Goal: Task Accomplishment & Management: Manage account settings

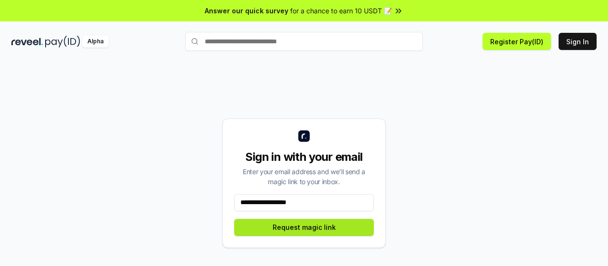
type input "**********"
click at [308, 226] on button "Request magic link" at bounding box center [304, 227] width 140 height 17
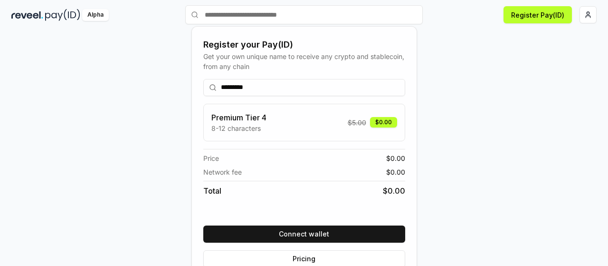
scroll to position [47, 0]
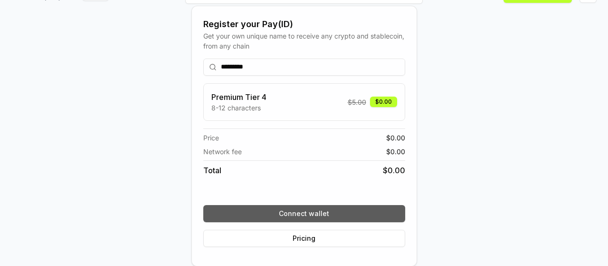
type input "*********"
click at [307, 217] on button "Connect wallet" at bounding box center [304, 213] width 202 height 17
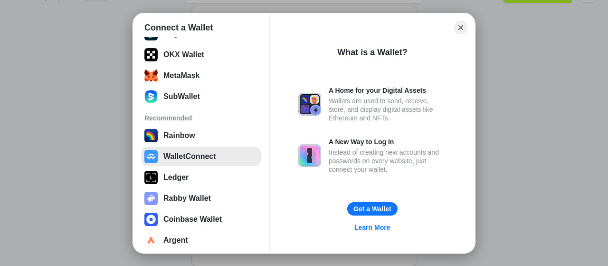
scroll to position [55, 0]
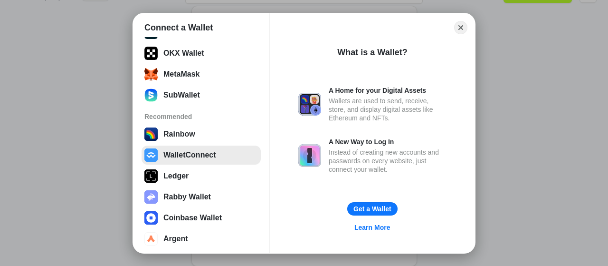
click at [191, 159] on button "WalletConnect" at bounding box center [201, 154] width 119 height 19
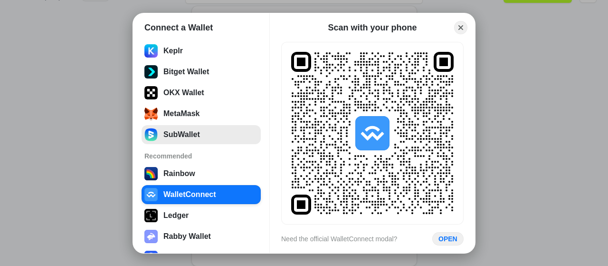
scroll to position [0, 0]
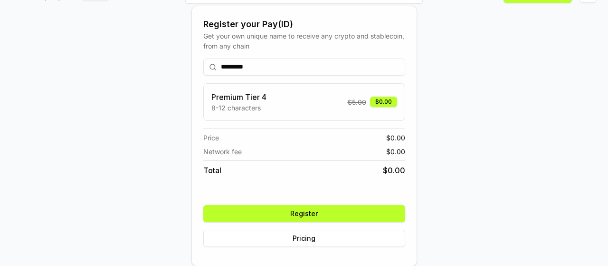
click at [309, 211] on button "Register" at bounding box center [304, 213] width 202 height 17
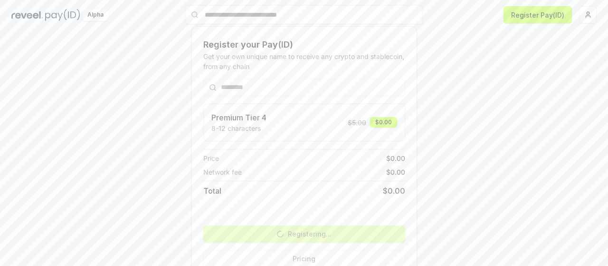
scroll to position [47, 0]
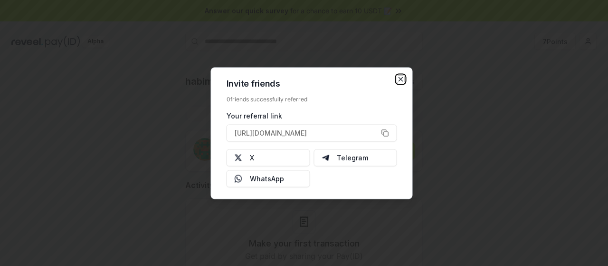
click at [402, 79] on icon "button" at bounding box center [401, 79] width 4 height 4
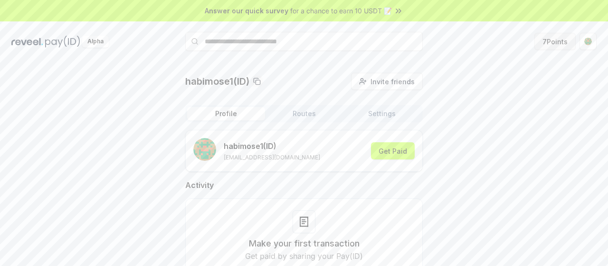
click at [563, 40] on button "7 Points" at bounding box center [555, 41] width 41 height 17
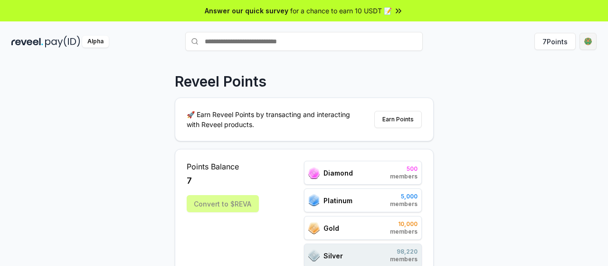
click at [589, 39] on html "Answer our quick survey for a chance to earn 10 USDT 📝 Alpha 7 Points Reveel Po…" at bounding box center [304, 133] width 608 height 266
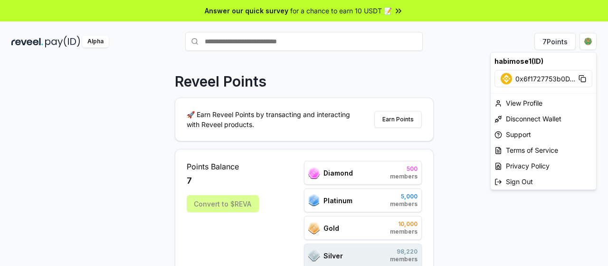
click at [583, 77] on rect at bounding box center [583, 79] width 4 height 4
click at [450, 163] on html "Answer our quick survey for a chance to earn 10 USDT 📝 Alpha 7 Points Reveel Po…" at bounding box center [304, 133] width 608 height 266
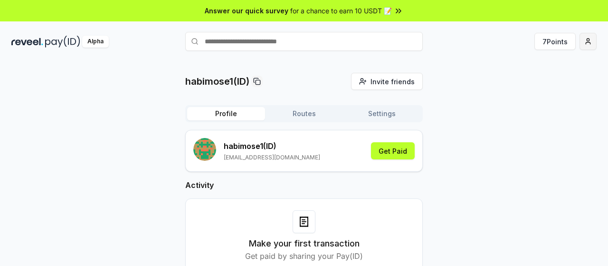
click at [591, 42] on html "Answer our quick survey for a chance to earn 10 USDT 📝 Alpha 7 Points habimose1…" at bounding box center [304, 133] width 608 height 266
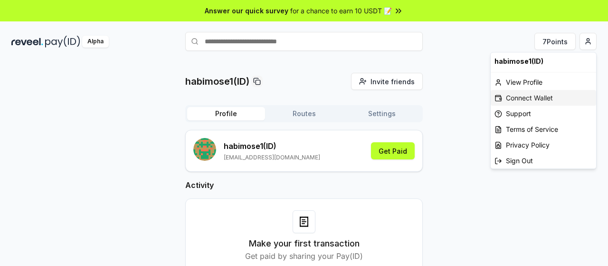
click at [534, 96] on div "Connect Wallet" at bounding box center [544, 98] width 106 height 16
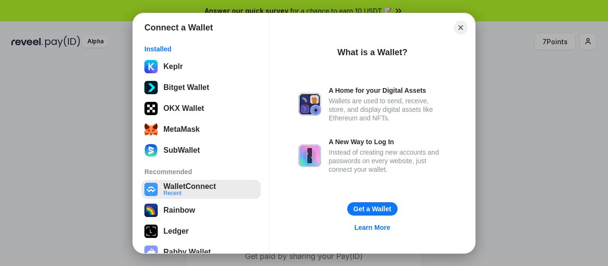
click at [193, 183] on button "WalletConnect Recent" at bounding box center [201, 189] width 119 height 19
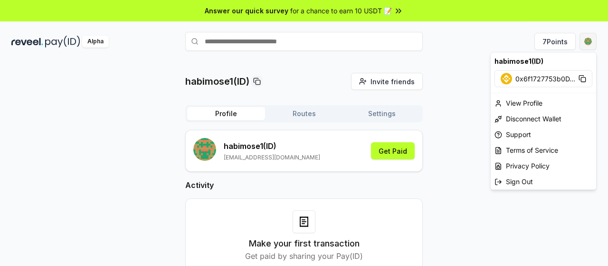
click at [589, 42] on html "Answer our quick survey for a chance to earn 10 USDT 📝 Alpha 7 Points habimose1…" at bounding box center [304, 133] width 608 height 266
click at [520, 103] on div "View Profile" at bounding box center [544, 103] width 106 height 16
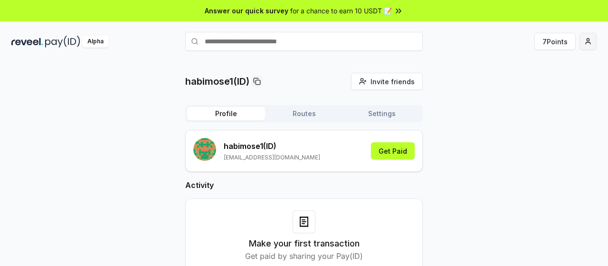
click at [591, 41] on html "Answer our quick survey for a chance to earn 10 USDT 📝 Alpha 7 Points habimose1…" at bounding box center [304, 133] width 608 height 266
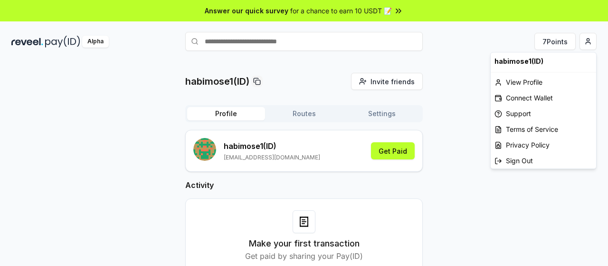
click at [501, 33] on html "Answer our quick survey for a chance to earn 10 USDT 📝 Alpha 7 Points habimose1…" at bounding box center [304, 133] width 608 height 266
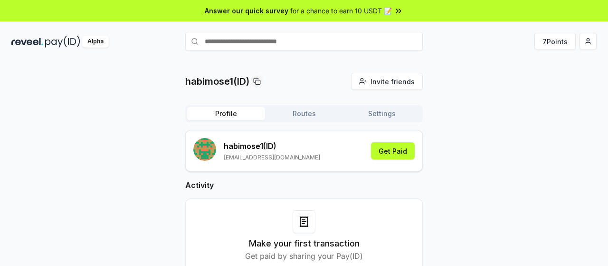
click at [590, 45] on html "Answer our quick survey for a chance to earn 10 USDT 📝 Alpha 7 Points habimose1…" at bounding box center [304, 133] width 608 height 266
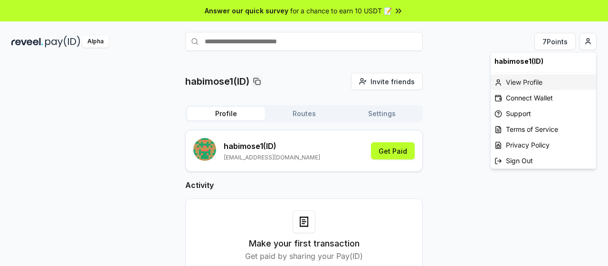
click at [535, 84] on div "View Profile" at bounding box center [544, 82] width 106 height 16
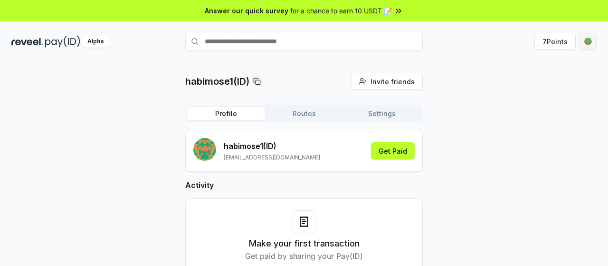
click at [590, 41] on html "Answer our quick survey for a chance to earn 10 USDT 📝 Alpha 7 Points habimose1…" at bounding box center [304, 133] width 608 height 266
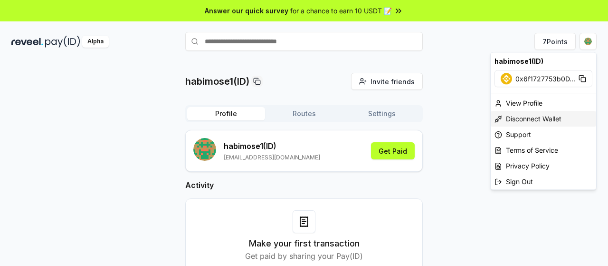
click at [524, 117] on div "Disconnect Wallet" at bounding box center [544, 119] width 106 height 16
click at [583, 38] on html "Answer our quick survey for a chance to earn 10 USDT 📝 Alpha 7 Points habimose1…" at bounding box center [304, 133] width 608 height 266
click at [516, 181] on div "Sign Out" at bounding box center [544, 181] width 106 height 16
